Goal: Information Seeking & Learning: Learn about a topic

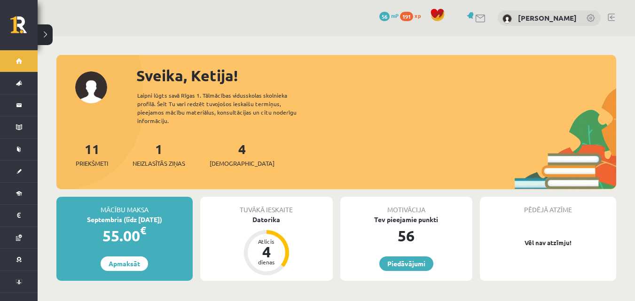
click at [213, 32] on div "0 Dāvanas 56 mP 191 xp [PERSON_NAME]" at bounding box center [336, 18] width 597 height 36
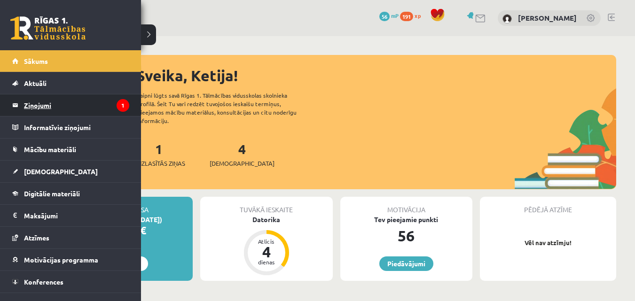
click at [80, 101] on legend "Ziņojumi 1" at bounding box center [76, 105] width 105 height 22
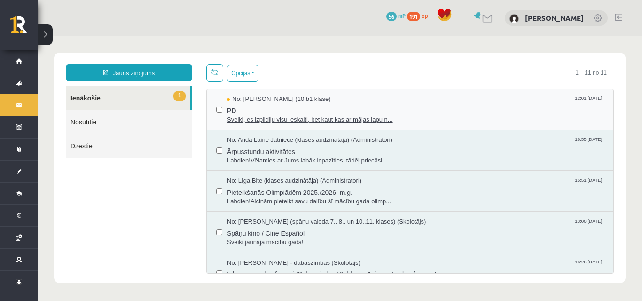
click at [249, 108] on span "PD" at bounding box center [415, 110] width 377 height 12
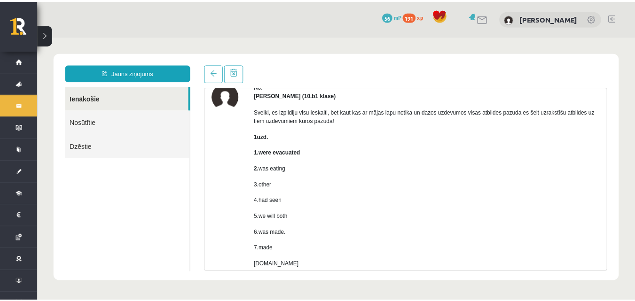
scroll to position [94, 0]
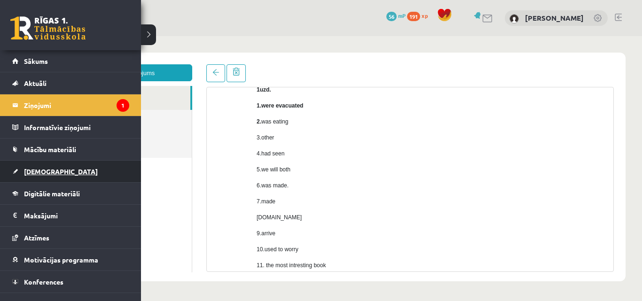
click at [63, 174] on link "[DEMOGRAPHIC_DATA]" at bounding box center [70, 172] width 117 height 22
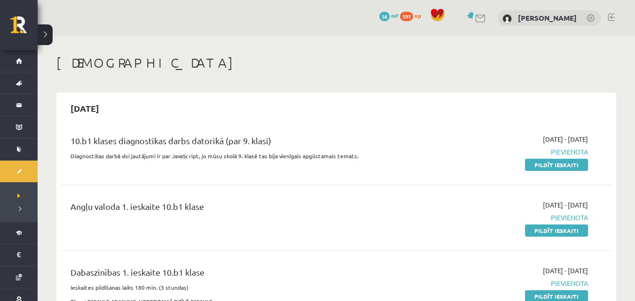
scroll to position [47, 0]
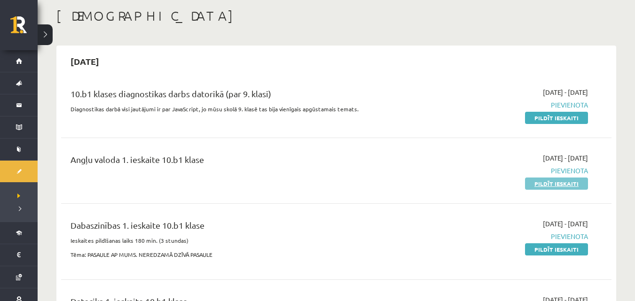
click at [542, 185] on link "Pildīt ieskaiti" at bounding box center [556, 184] width 63 height 12
click at [541, 120] on link "Pildīt ieskaiti" at bounding box center [556, 118] width 63 height 12
click at [539, 249] on link "Pildīt ieskaiti" at bounding box center [556, 249] width 63 height 12
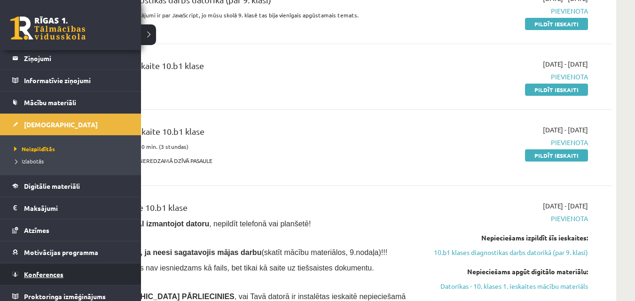
click at [43, 276] on span "Konferences" at bounding box center [43, 274] width 39 height 8
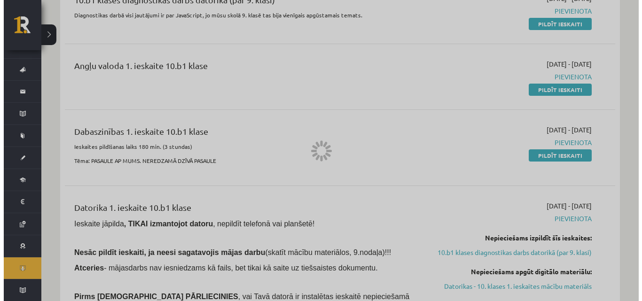
scroll to position [14, 0]
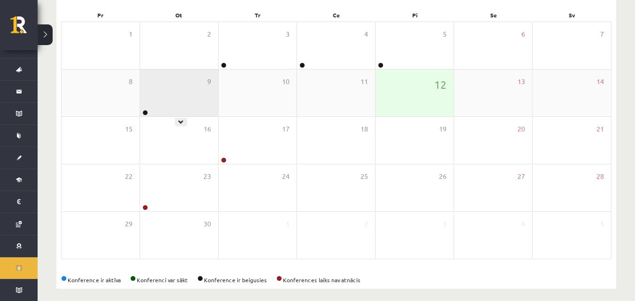
click at [153, 95] on div "9" at bounding box center [179, 93] width 78 height 47
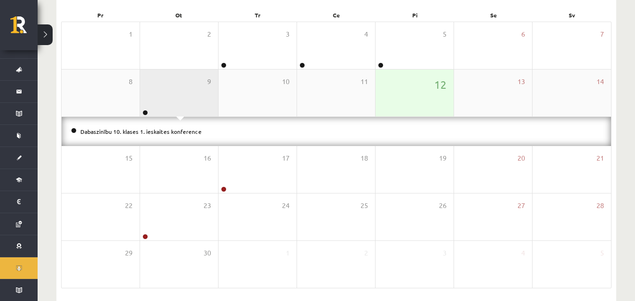
click at [171, 108] on div "9" at bounding box center [179, 93] width 78 height 47
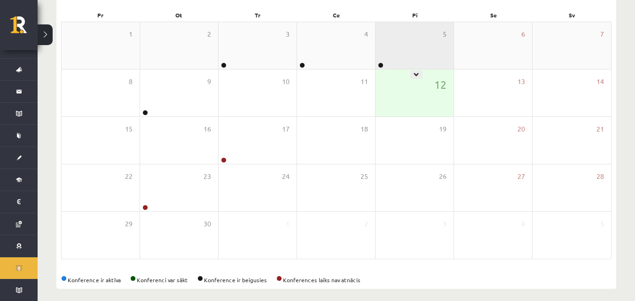
click at [413, 49] on div "5" at bounding box center [414, 45] width 78 height 47
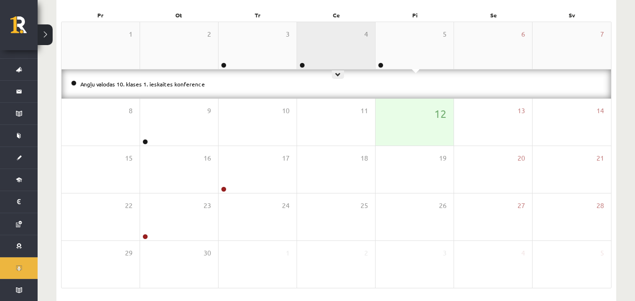
click at [316, 46] on div "4" at bounding box center [336, 45] width 78 height 47
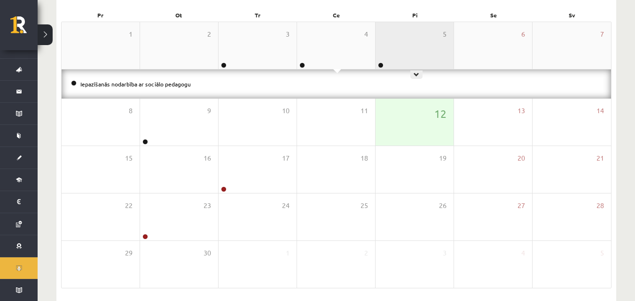
click at [405, 54] on div "5" at bounding box center [414, 45] width 78 height 47
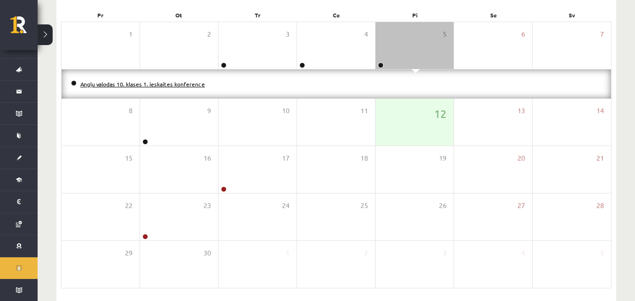
click at [194, 82] on link "Angļu valodas 10. klases 1. ieskaites konference" at bounding box center [142, 84] width 124 height 8
